Goal: Transaction & Acquisition: Purchase product/service

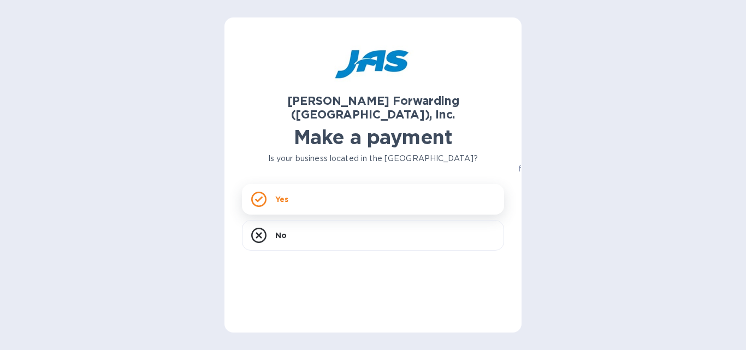
click at [256, 184] on div "Yes" at bounding box center [373, 199] width 262 height 31
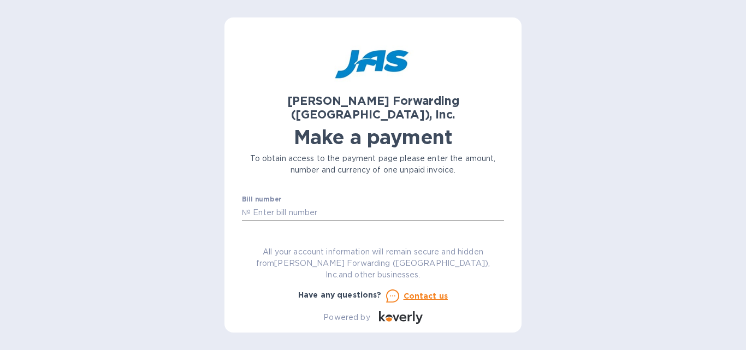
click at [266, 204] on input "text" at bounding box center [377, 212] width 253 height 16
type input "v"
paste input "MIA503360044."
type input "MIA503360044"
click at [315, 236] on input "text" at bounding box center [320, 244] width 146 height 16
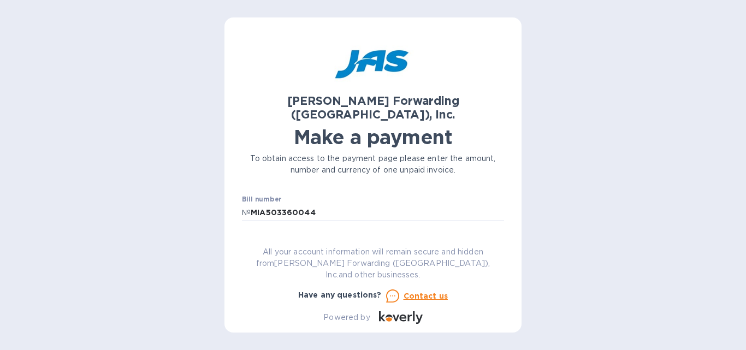
click at [250, 228] on label "Amount" at bounding box center [256, 231] width 28 height 7
click at [255, 236] on input "text" at bounding box center [320, 244] width 146 height 16
type input "8,305.73"
click at [252, 218] on input "text" at bounding box center [373, 226] width 262 height 16
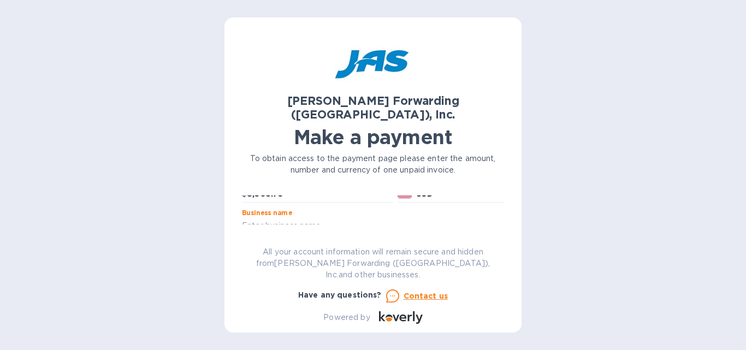
type input "Black Tip, LLC dba Cabletek Wiring Products"
drag, startPoint x: 499, startPoint y: 195, endPoint x: 500, endPoint y: 202, distance: 6.6
click at [500, 202] on div "Bill number № MIA503360044 Amount $ 8,305.73 Currency USD Business name Black T…" at bounding box center [373, 210] width 262 height 29
click at [278, 241] on label "Customer reference number" at bounding box center [291, 244] width 98 height 7
click at [281, 241] on label "Customer reference number" at bounding box center [291, 244] width 98 height 7
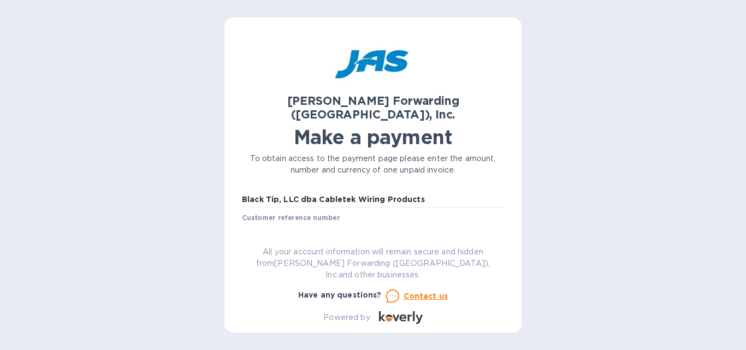
scroll to position [85, 0]
click at [279, 215] on input "text" at bounding box center [373, 222] width 262 height 16
type input "BLATIPEIA"
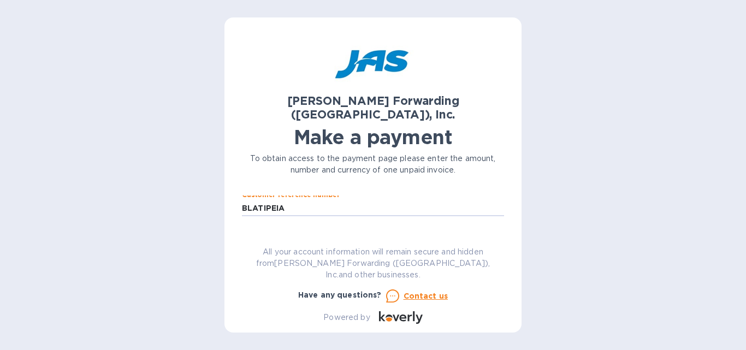
scroll to position [102, 0]
click at [399, 233] on span "Go to payment page" at bounding box center [373, 239] width 245 height 13
